Goal: Book appointment/travel/reservation

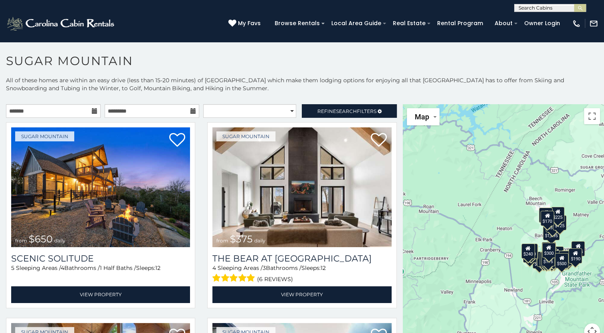
click at [93, 110] on icon at bounding box center [95, 111] width 6 height 6
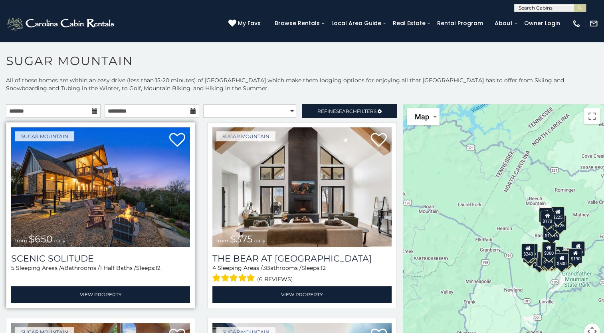
click at [136, 188] on img at bounding box center [100, 187] width 179 height 120
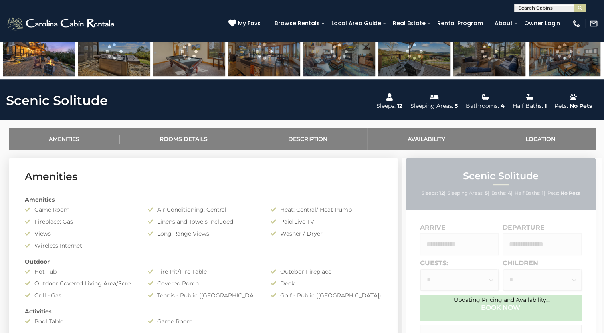
scroll to position [294, 0]
click at [417, 140] on link "Availability" at bounding box center [426, 138] width 118 height 22
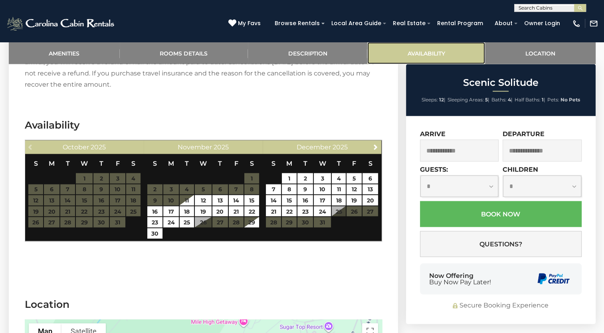
scroll to position [1507, 0]
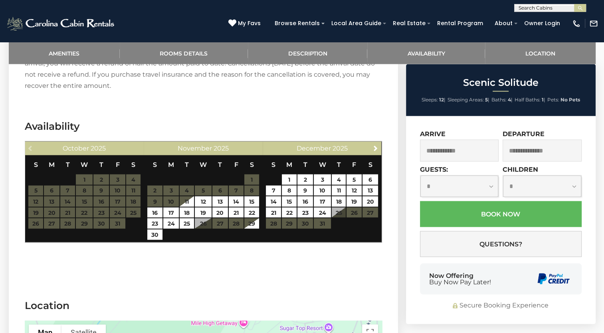
click at [101, 166] on table "S M T W T F S 1 2 3 4 5 6 7 8 9 10 11 12 13 14 15 16 17 18 19 20 21 22 23 24 25…" at bounding box center [84, 192] width 113 height 74
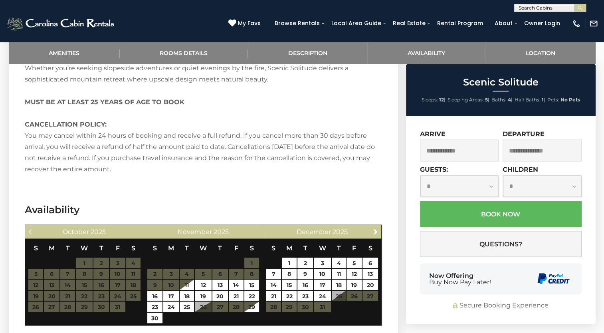
scroll to position [1423, 0]
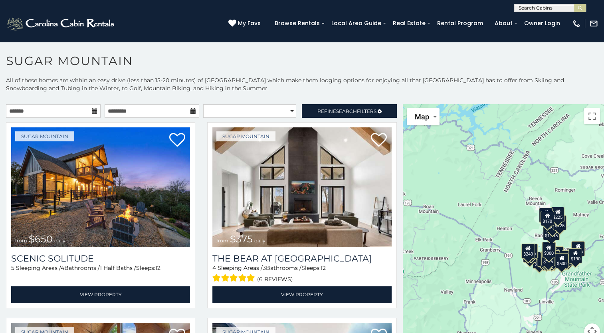
click at [92, 113] on icon at bounding box center [95, 111] width 6 height 6
click at [87, 113] on input "text" at bounding box center [53, 111] width 95 height 14
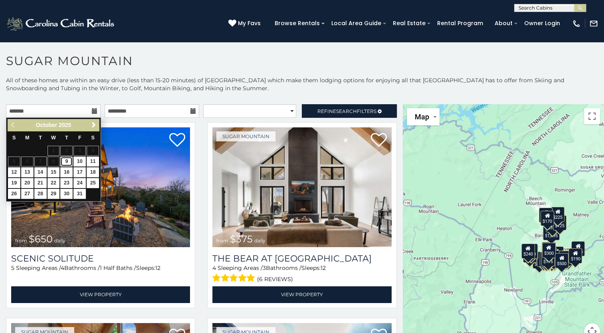
click at [67, 161] on link "9" at bounding box center [66, 161] width 12 height 10
type input "**********"
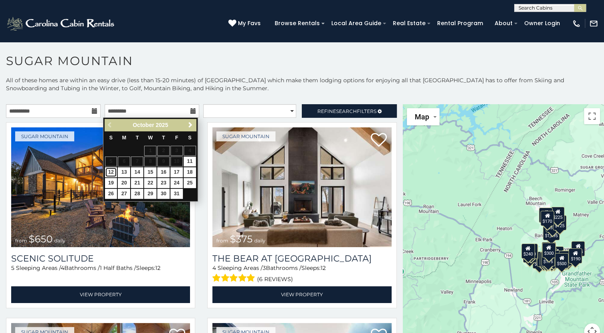
click at [107, 173] on link "12" at bounding box center [111, 172] width 12 height 10
type input "**********"
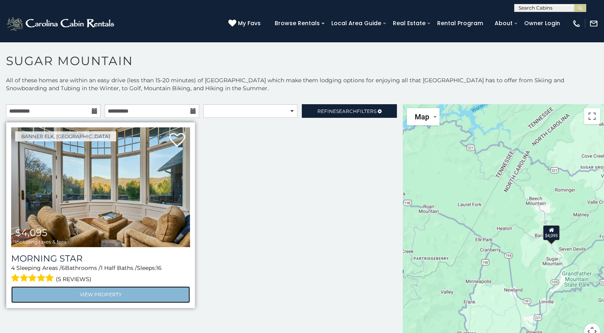
click at [121, 292] on link "View Property" at bounding box center [100, 294] width 179 height 16
